Goal: Information Seeking & Learning: Learn about a topic

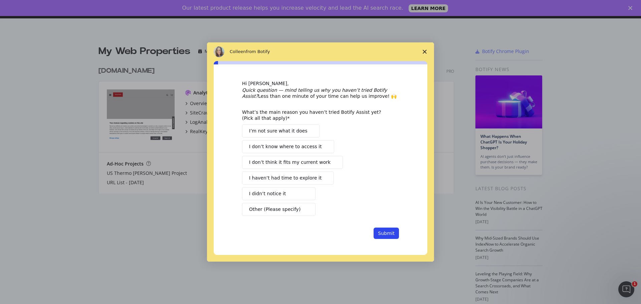
click at [425, 51] on polygon "Close survey" at bounding box center [424, 52] width 4 height 4
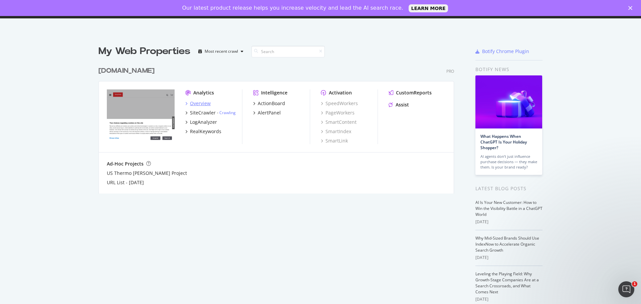
click at [185, 102] on icon "grid" at bounding box center [186, 103] width 2 height 3
